Goal: Task Accomplishment & Management: Use online tool/utility

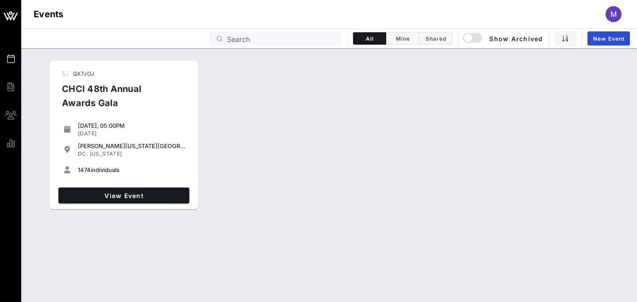
click at [148, 141] on div "[PERSON_NAME][US_STATE][GEOGRAPHIC_DATA] [GEOGRAPHIC_DATA], [US_STATE]" at bounding box center [132, 150] width 108 height 19
click at [151, 195] on span "View Event" at bounding box center [124, 196] width 124 height 8
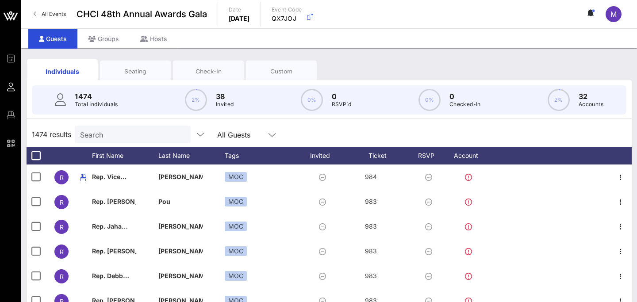
click at [146, 139] on input "Search" at bounding box center [131, 134] width 103 height 11
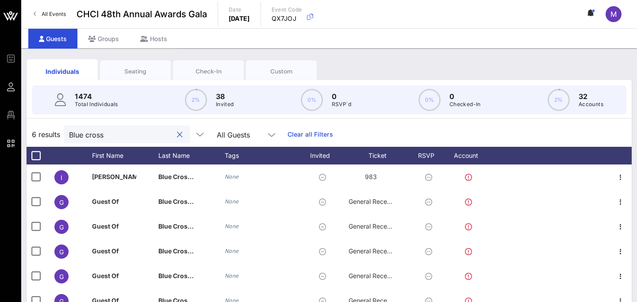
click at [138, 131] on input "Blue cross" at bounding box center [120, 134] width 103 height 11
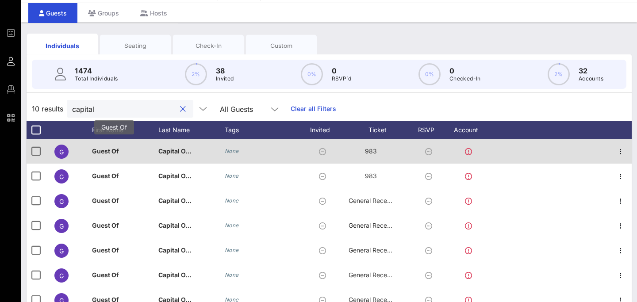
scroll to position [137, 0]
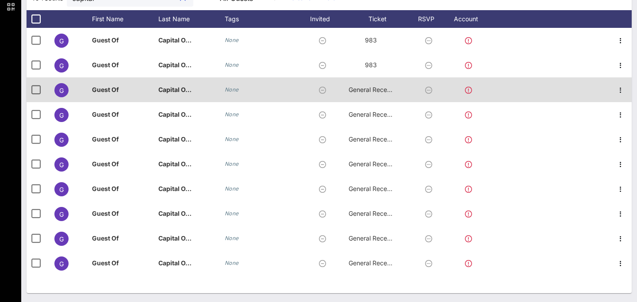
type input "capital"
click at [473, 90] on div at bounding box center [470, 89] width 49 height 25
click at [468, 89] on icon at bounding box center [468, 90] width 7 height 7
click at [469, 90] on icon at bounding box center [468, 90] width 7 height 7
click at [621, 89] on icon "button" at bounding box center [620, 90] width 11 height 11
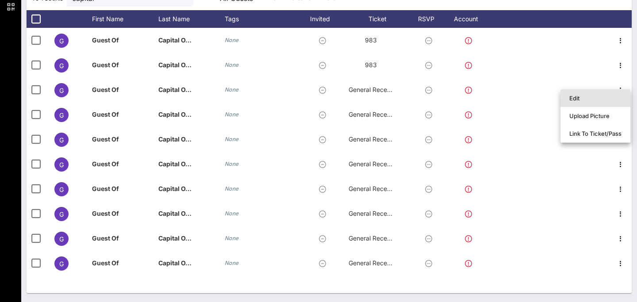
click at [603, 98] on div "Edit" at bounding box center [595, 98] width 52 height 7
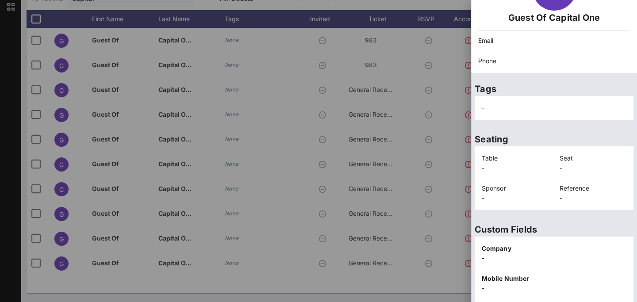
scroll to position [216, 0]
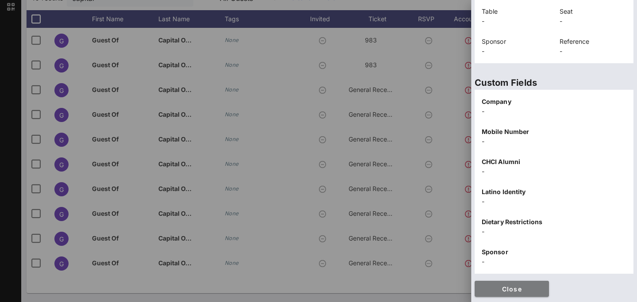
click at [501, 283] on button "Close" at bounding box center [512, 289] width 74 height 16
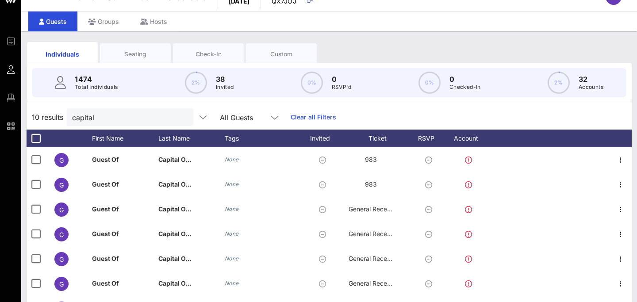
scroll to position [0, 0]
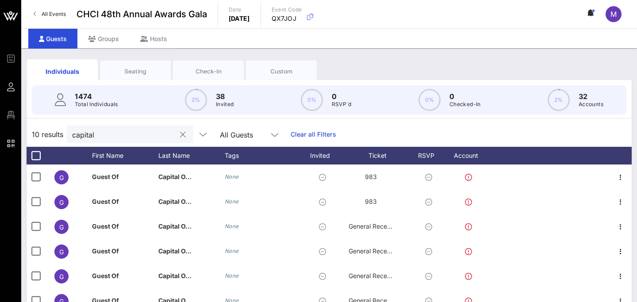
click at [104, 138] on input "capital" at bounding box center [123, 134] width 103 height 11
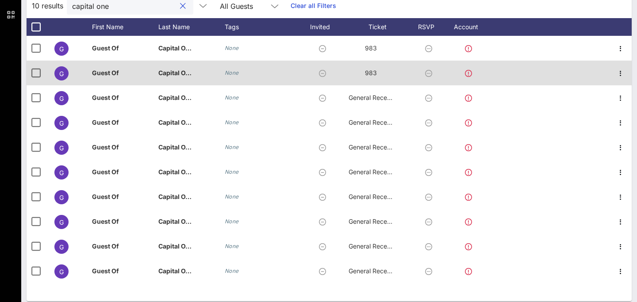
scroll to position [130, 0]
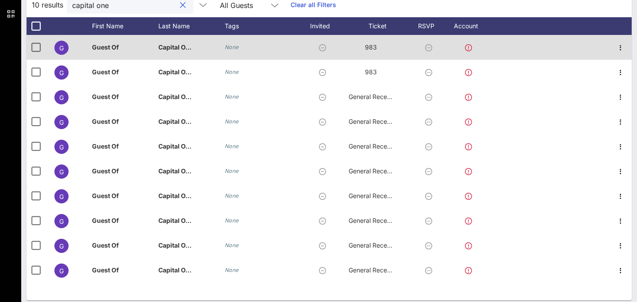
type input "capital one"
click at [468, 47] on icon at bounding box center [468, 47] width 7 height 7
click at [468, 50] on icon at bounding box center [468, 47] width 7 height 7
click at [619, 49] on icon "button" at bounding box center [620, 47] width 11 height 11
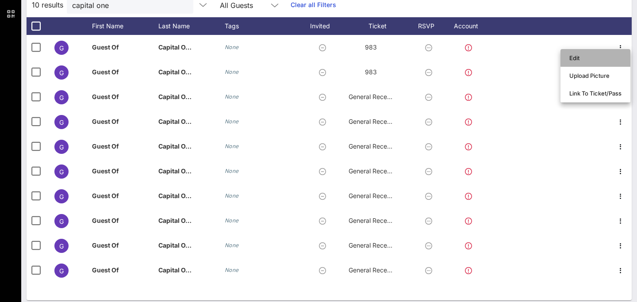
click at [603, 58] on div "Edit" at bounding box center [595, 57] width 52 height 7
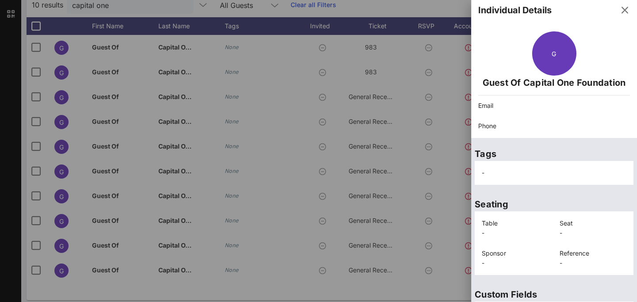
scroll to position [0, 0]
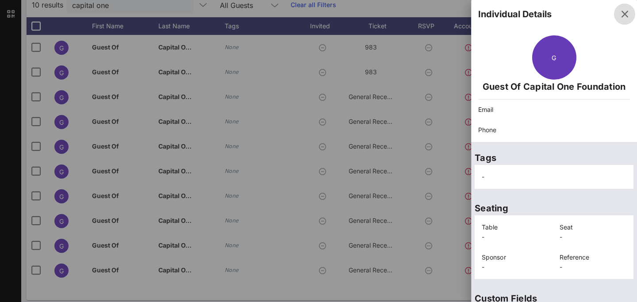
click at [625, 15] on icon "button" at bounding box center [624, 14] width 11 height 11
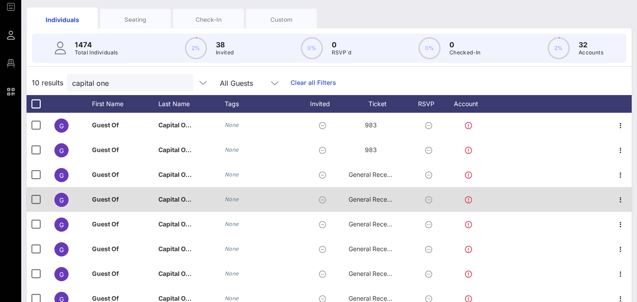
scroll to position [137, 0]
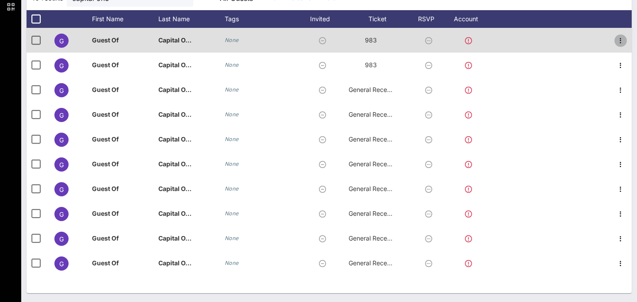
click at [622, 39] on icon "button" at bounding box center [620, 40] width 11 height 11
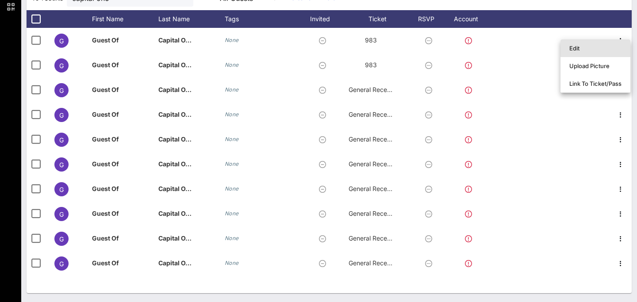
click at [614, 47] on div "Edit" at bounding box center [595, 48] width 52 height 7
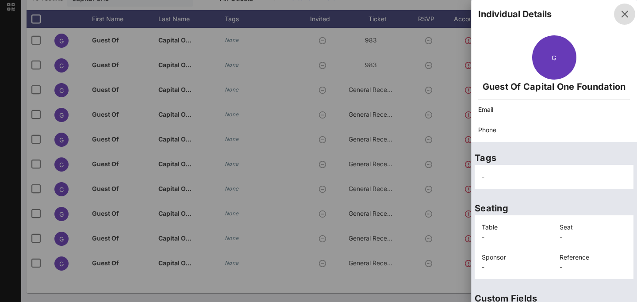
click at [622, 19] on button "button" at bounding box center [624, 14] width 21 height 21
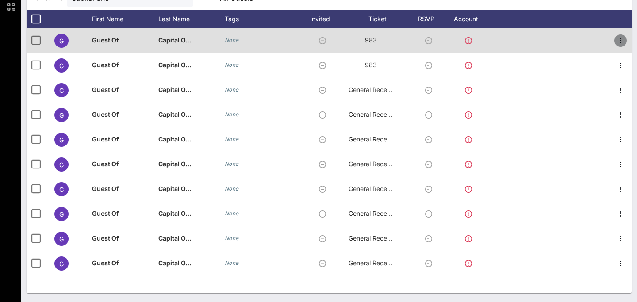
click at [621, 42] on icon "button" at bounding box center [620, 40] width 11 height 11
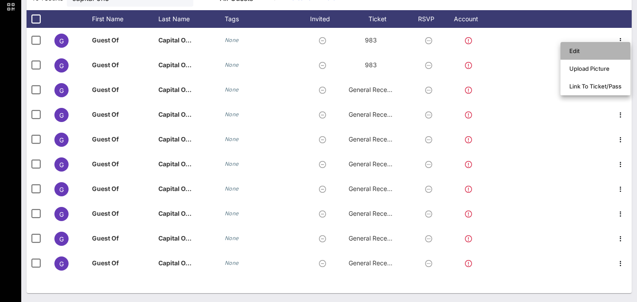
click at [613, 49] on div "Edit" at bounding box center [595, 50] width 52 height 7
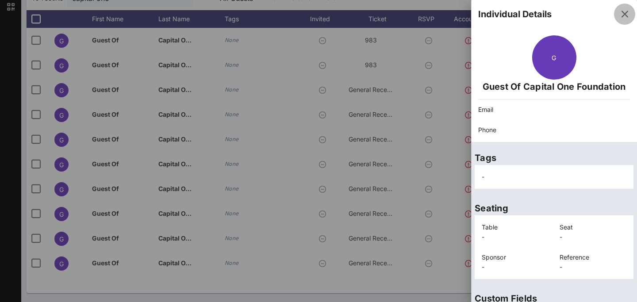
click at [626, 15] on icon "button" at bounding box center [624, 14] width 11 height 11
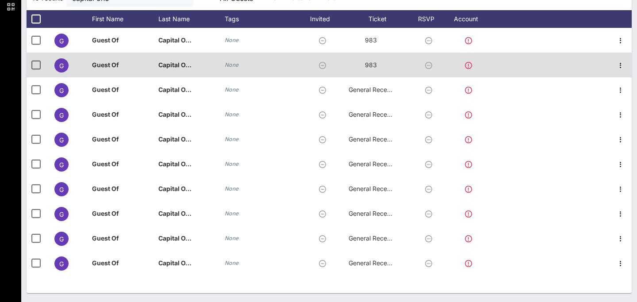
scroll to position [0, 0]
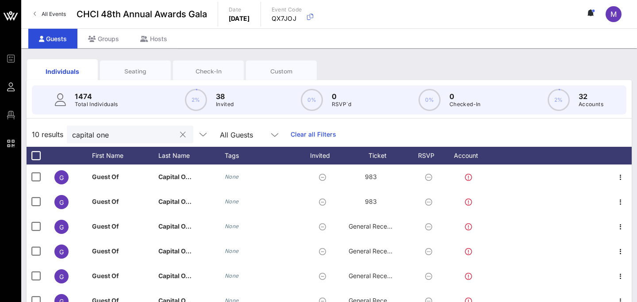
click at [128, 136] on input "capital one" at bounding box center [123, 134] width 103 height 11
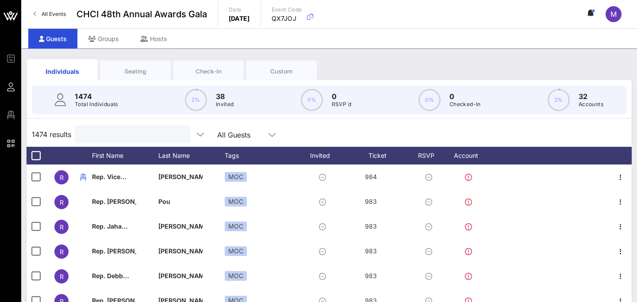
click at [128, 126] on div at bounding box center [131, 135] width 103 height 18
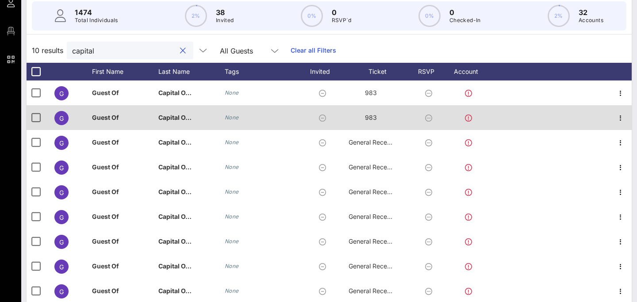
scroll to position [137, 0]
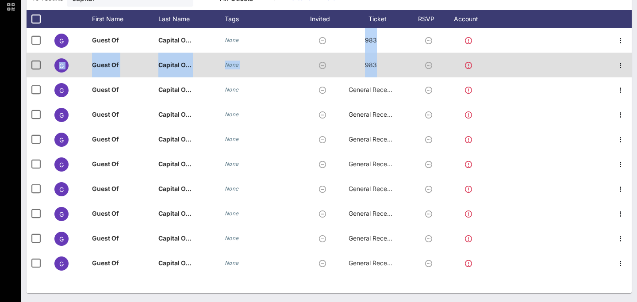
drag, startPoint x: 366, startPoint y: 42, endPoint x: 377, endPoint y: 59, distance: 19.5
click at [377, 59] on div "G Guest Of Capital O… None 983 G Guest Of Capital O… None 983 G Guest Of Capita…" at bounding box center [329, 152] width 605 height 248
click at [374, 67] on span "983" at bounding box center [371, 65] width 12 height 8
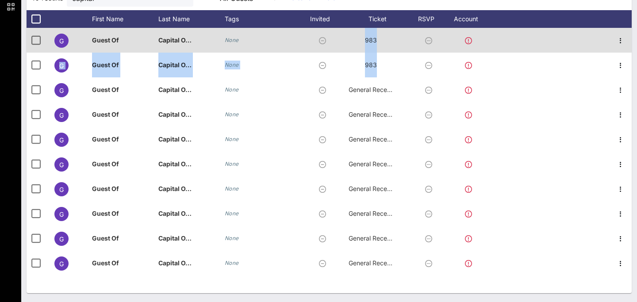
drag, startPoint x: 376, startPoint y: 63, endPoint x: 365, endPoint y: 42, distance: 23.9
click at [365, 42] on div "G Guest Of Capital O… None 983 G Guest Of Capital O… None 983 G Guest Of Capita…" at bounding box center [329, 152] width 605 height 248
click at [365, 42] on span "983" at bounding box center [371, 40] width 12 height 8
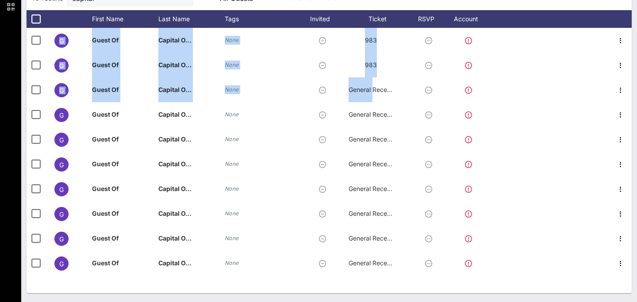
drag, startPoint x: 352, startPoint y: 89, endPoint x: 387, endPoint y: 277, distance: 191.2
click at [387, 277] on div "G Guest Of Capital O… None 983 G Guest Of Capital O… None 983 G Guest Of Capita…" at bounding box center [329, 160] width 605 height 265
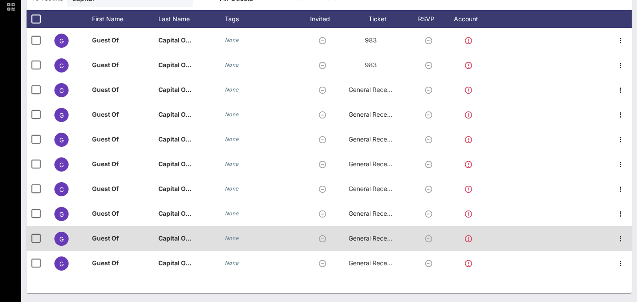
click at [372, 237] on span "General Reception" at bounding box center [375, 238] width 53 height 8
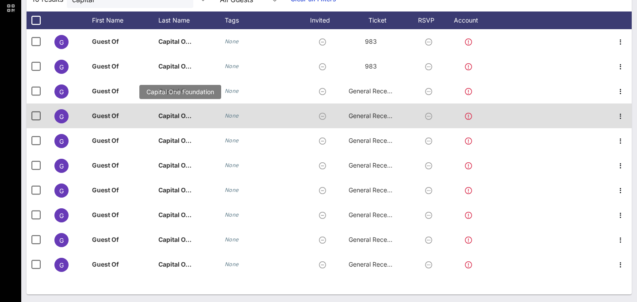
click at [178, 116] on p "Capital O…" at bounding box center [180, 115] width 44 height 25
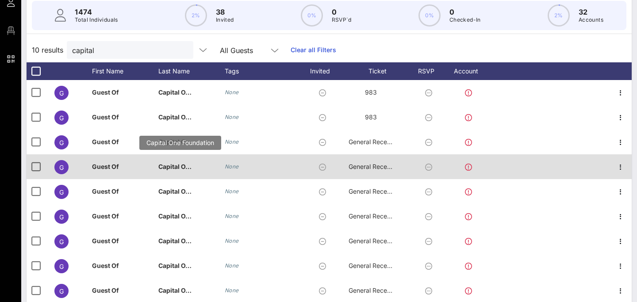
scroll to position [0, 0]
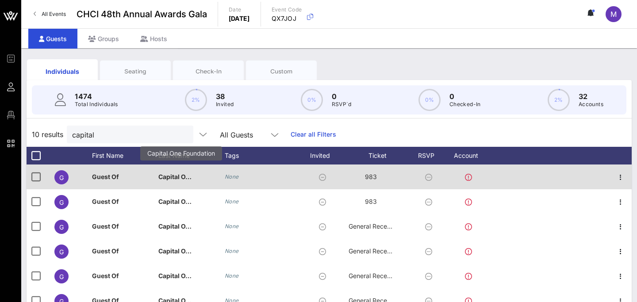
click at [176, 180] on p "Capital O…" at bounding box center [180, 177] width 44 height 25
click at [177, 178] on p "Capital O…" at bounding box center [180, 177] width 44 height 25
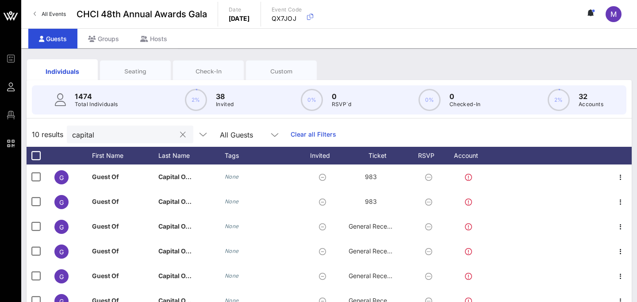
click at [126, 136] on input "capital" at bounding box center [123, 134] width 103 height 11
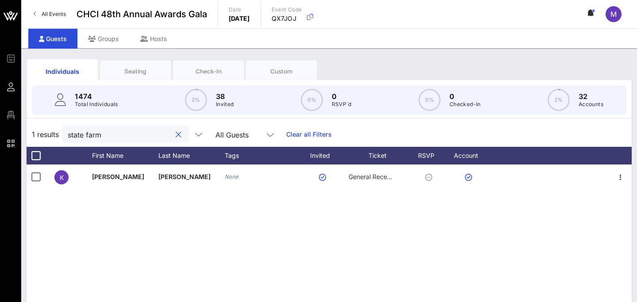
type input "state farm"
click at [140, 137] on input "state farm" at bounding box center [119, 134] width 103 height 11
click at [161, 138] on div "state farm" at bounding box center [125, 135] width 126 height 18
click at [173, 136] on div at bounding box center [178, 135] width 11 height 11
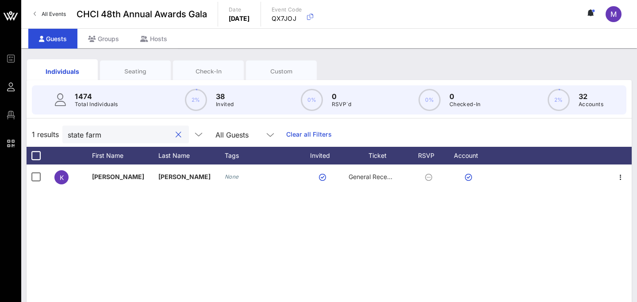
click at [176, 135] on button "clear icon" at bounding box center [179, 134] width 6 height 9
